Goal: Check status

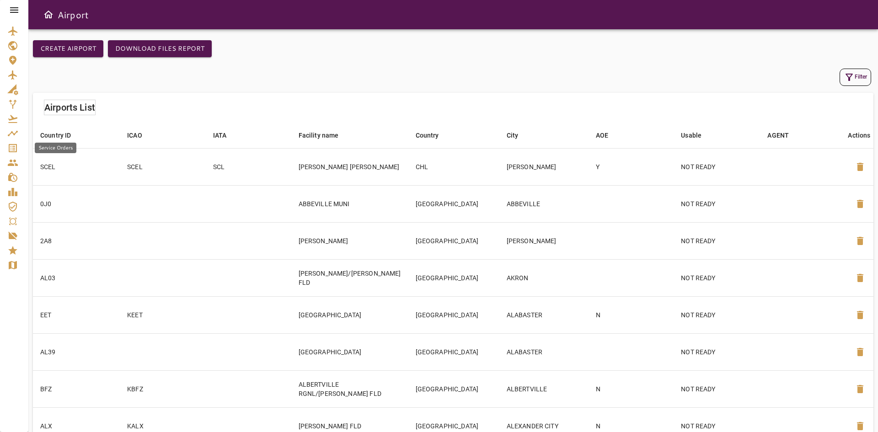
click at [15, 148] on icon "Service Orders" at bounding box center [13, 148] width 8 height 8
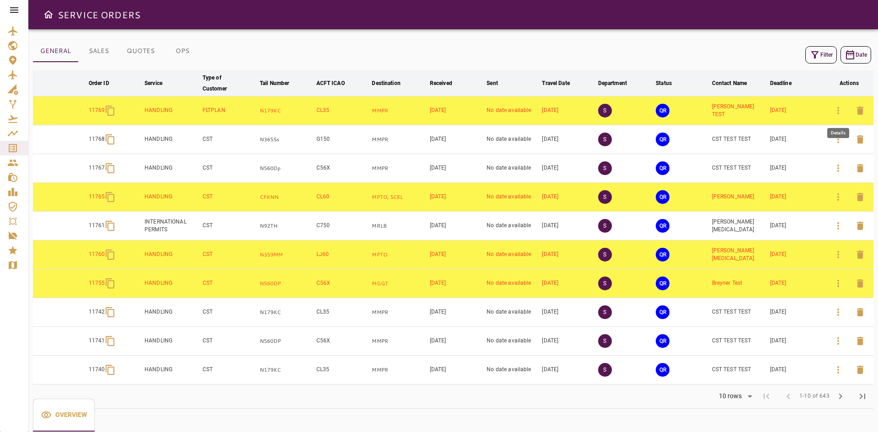
click at [841, 109] on icon "button" at bounding box center [838, 110] width 11 height 11
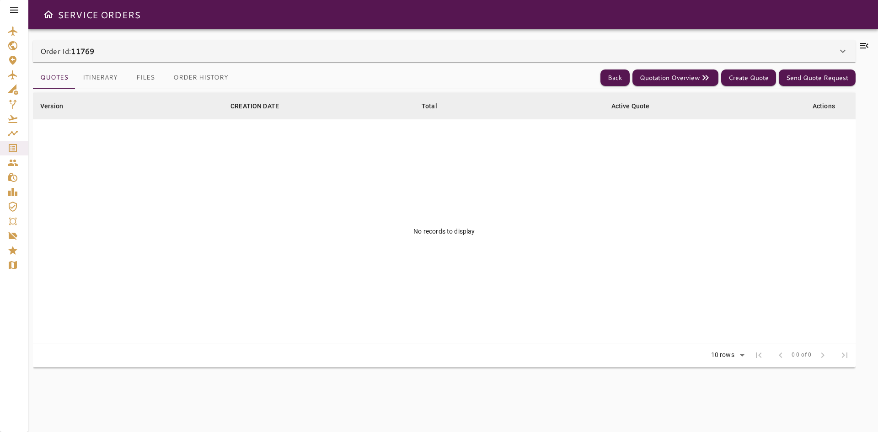
click at [112, 55] on div "Order Id: 11769" at bounding box center [438, 51] width 797 height 11
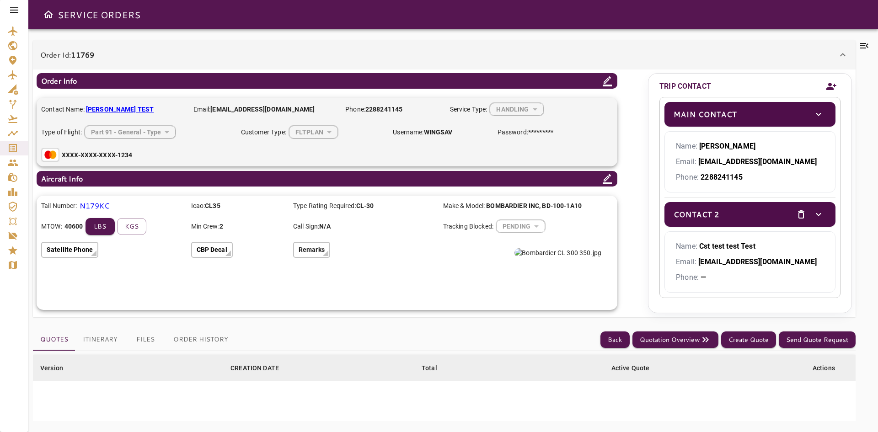
click at [131, 49] on div "Order Id: 11769" at bounding box center [444, 54] width 823 height 29
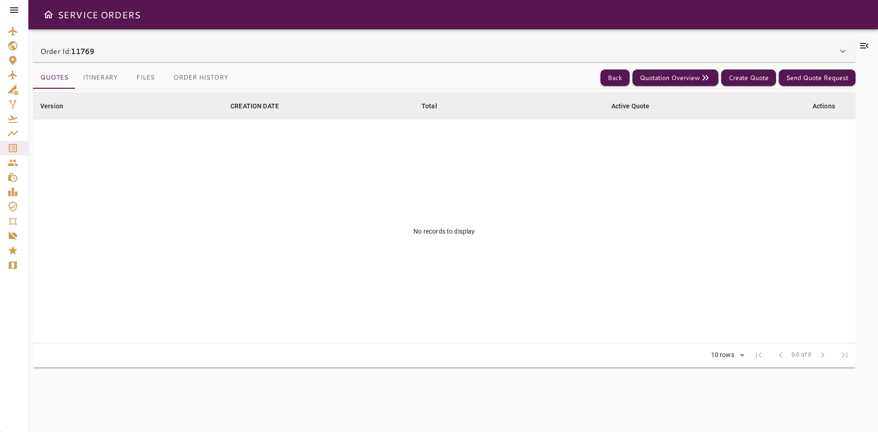
click at [103, 84] on button "Itinerary" at bounding box center [99, 78] width 49 height 22
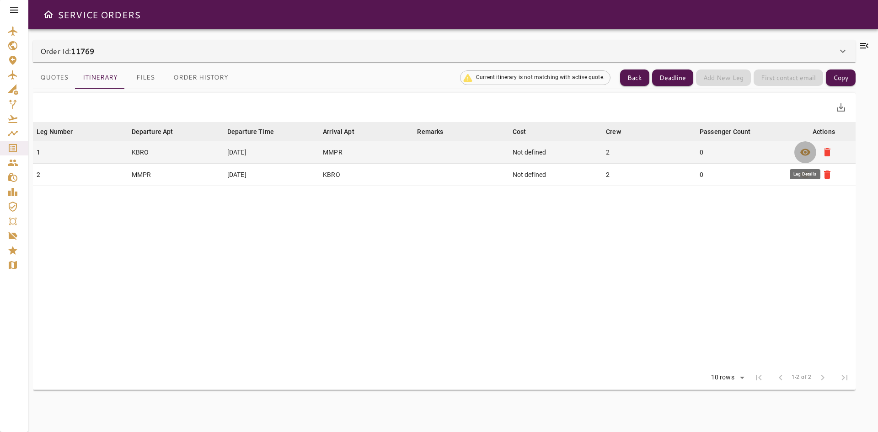
click at [812, 156] on button "visibility" at bounding box center [806, 152] width 22 height 22
